Goal: Task Accomplishment & Management: Manage account settings

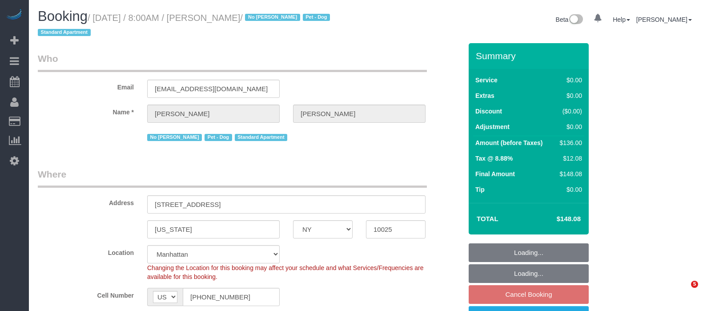
select select "NY"
select select "1"
select select "spot1"
select select "number:89"
select select "number:90"
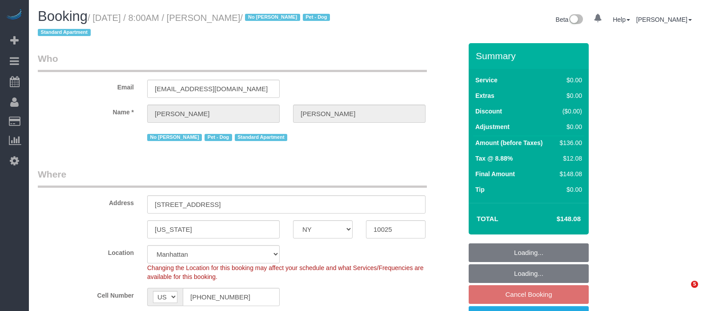
select select "number:13"
select select "number:5"
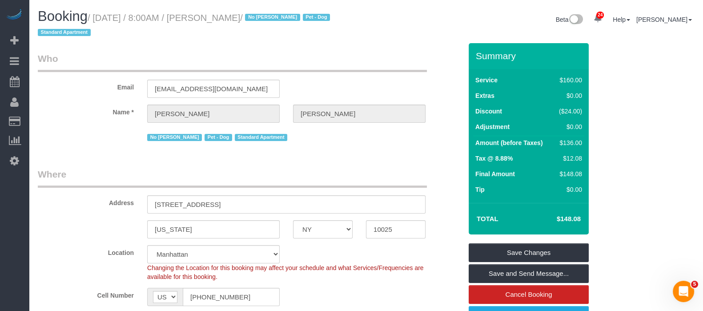
drag, startPoint x: 99, startPoint y: 19, endPoint x: 295, endPoint y: 15, distance: 196.2
click at [296, 16] on small "/ [DATE] / 8:00AM / [PERSON_NAME] / No [PERSON_NAME] Pet - Dog Standard Apartme…" at bounding box center [185, 25] width 295 height 25
copy small "[DATE] / 8:00AM / [PERSON_NAME]"
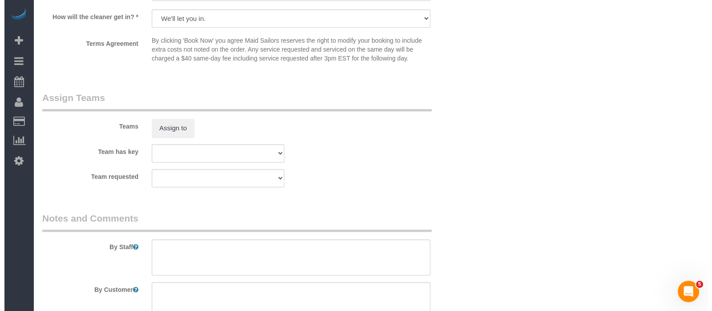
scroll to position [1168, 0]
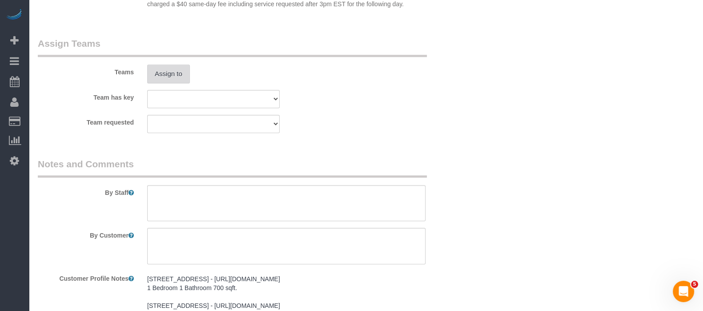
click at [167, 77] on button "Assign to" at bounding box center [168, 73] width 43 height 19
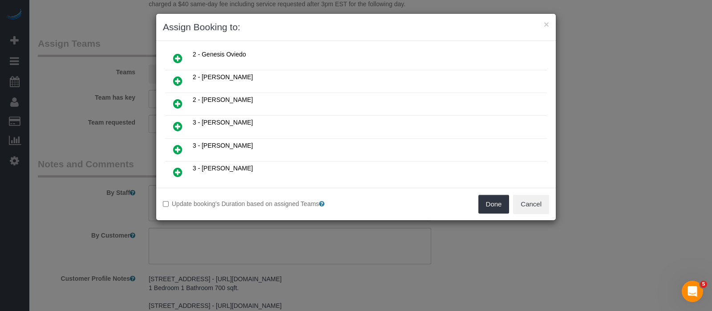
scroll to position [278, 0]
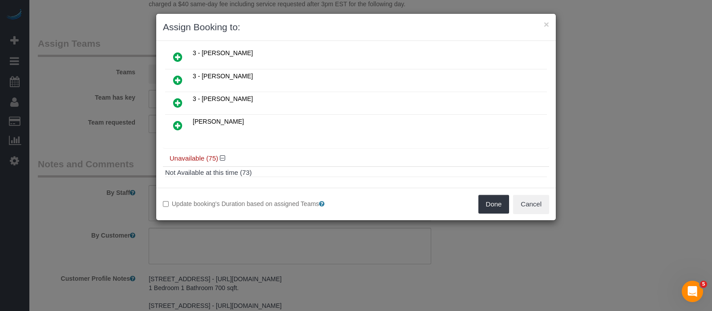
click at [181, 97] on icon at bounding box center [177, 102] width 9 height 11
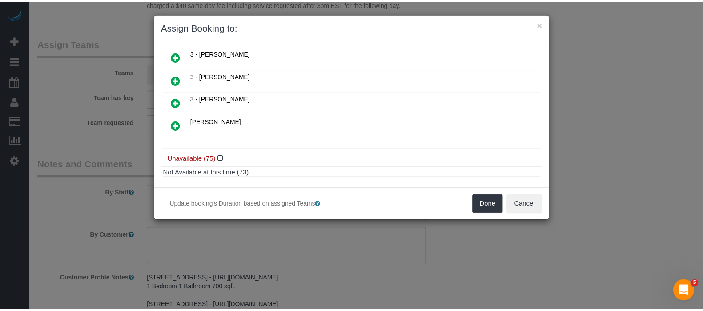
scroll to position [298, 0]
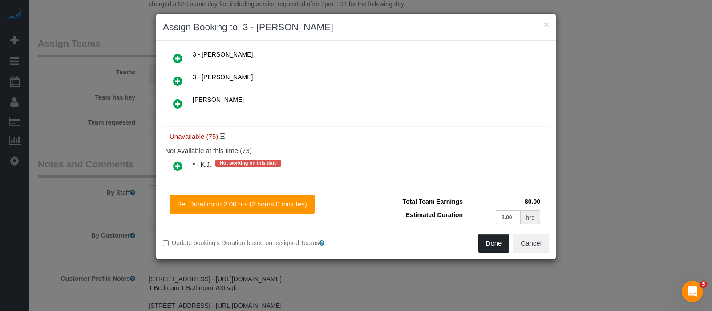
click at [488, 242] on button "Done" at bounding box center [493, 243] width 31 height 19
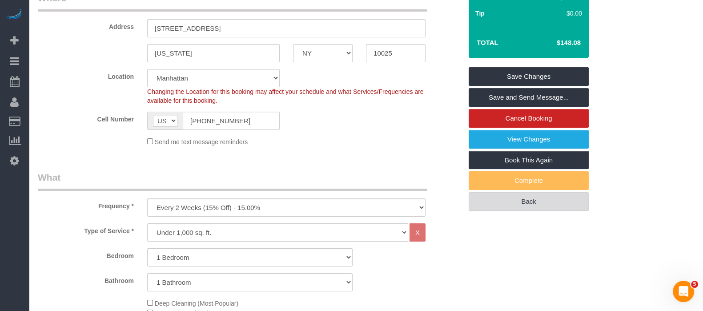
scroll to position [55, 0]
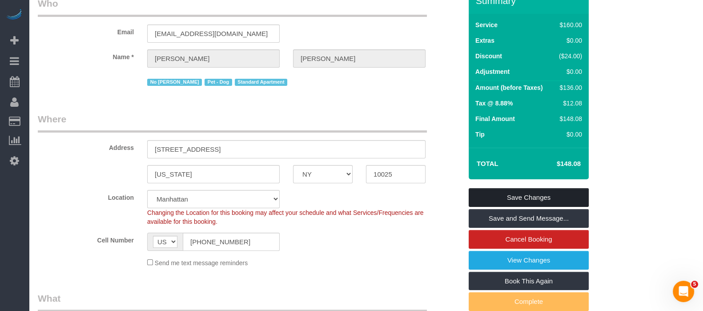
click at [539, 196] on link "Save Changes" at bounding box center [529, 197] width 120 height 19
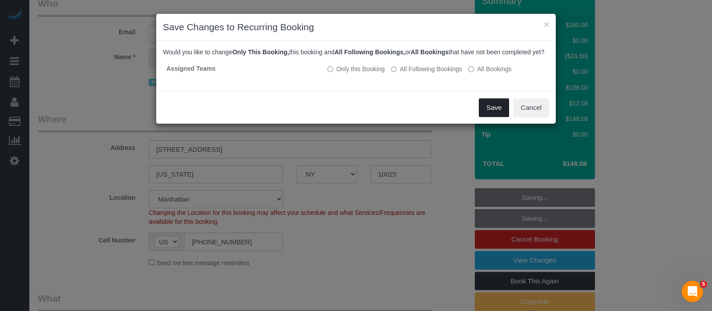
drag, startPoint x: 497, startPoint y: 118, endPoint x: 360, endPoint y: 3, distance: 179.3
click at [496, 117] on button "Save" at bounding box center [494, 107] width 30 height 19
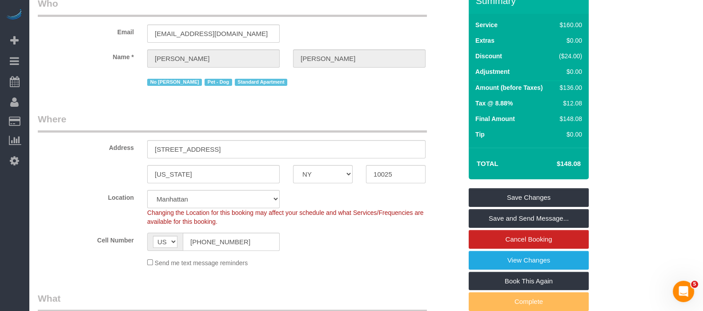
select select "**********"
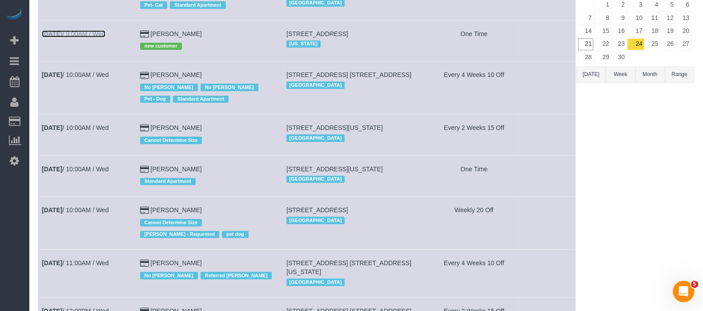
scroll to position [55, 0]
